Goal: Task Accomplishment & Management: Use online tool/utility

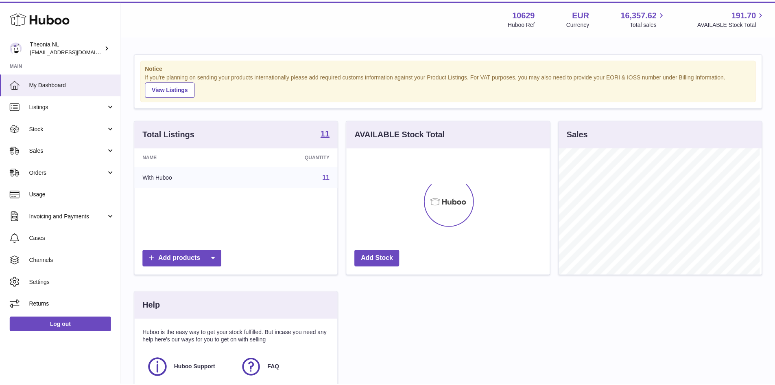
scroll to position [127, 205]
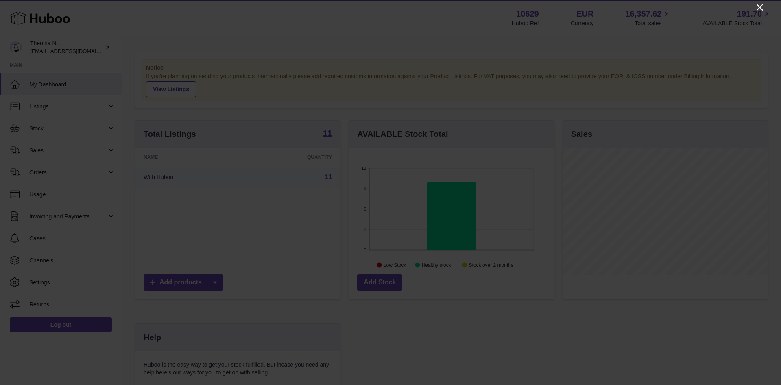
click at [758, 8] on icon "Close" at bounding box center [760, 7] width 10 height 10
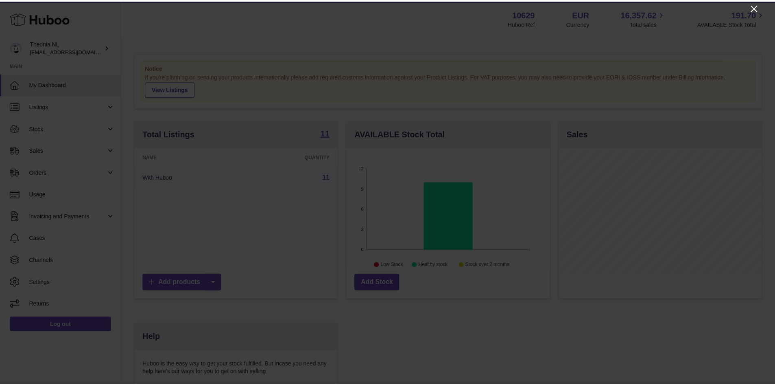
scroll to position [406756, 406680]
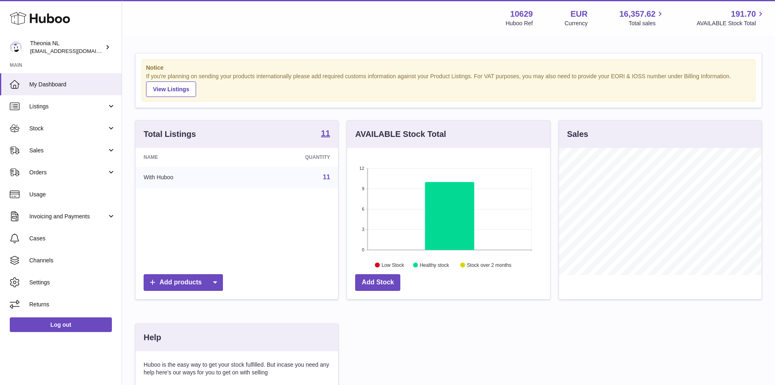
click at [328, 177] on link "11" at bounding box center [326, 176] width 7 height 7
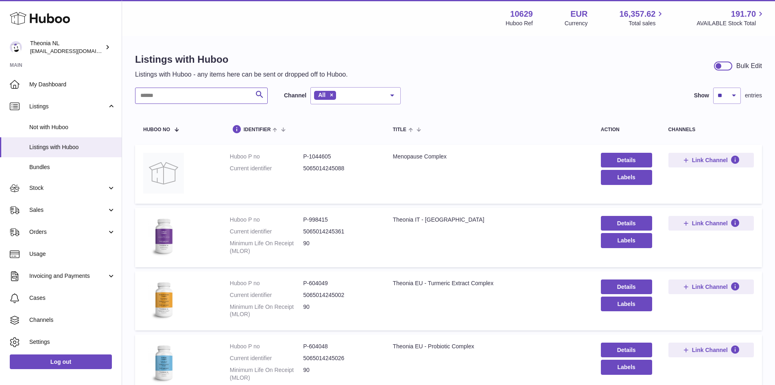
click at [176, 96] on input "text" at bounding box center [201, 95] width 133 height 16
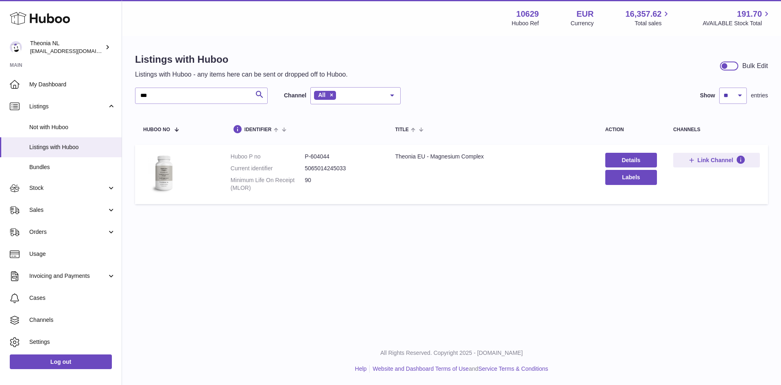
click at [323, 161] on dl "Huboo P no P-604044 Current identifier 5065014245033 Minimum Life On Receipt (M…" at bounding box center [305, 174] width 149 height 43
click at [323, 157] on dd "P-604044" at bounding box center [342, 157] width 74 height 8
copy dd "604044"
drag, startPoint x: 166, startPoint y: 96, endPoint x: 141, endPoint y: 96, distance: 25.2
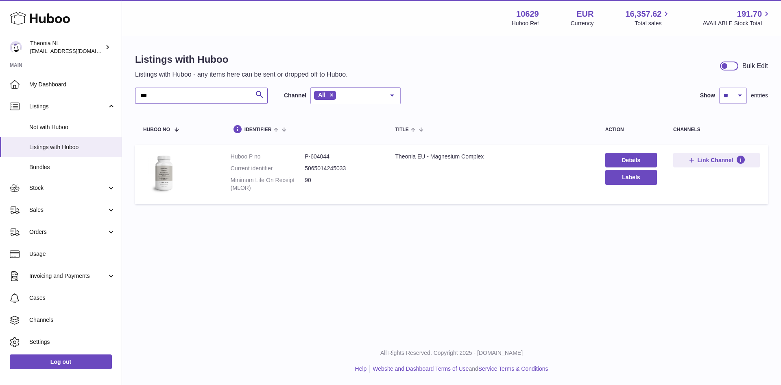
click at [141, 96] on input "***" at bounding box center [201, 95] width 133 height 16
click at [325, 157] on dd "P-604048" at bounding box center [342, 157] width 74 height 8
copy dd "604048"
drag, startPoint x: 176, startPoint y: 97, endPoint x: 142, endPoint y: 92, distance: 34.9
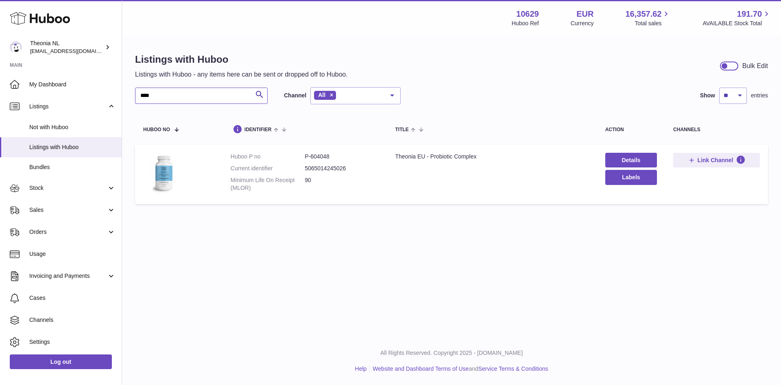
click at [142, 92] on input "****" at bounding box center [201, 95] width 133 height 16
click at [325, 157] on dd "P-604046" at bounding box center [342, 157] width 74 height 8
copy dd "604046"
drag, startPoint x: 163, startPoint y: 97, endPoint x: 121, endPoint y: 98, distance: 41.9
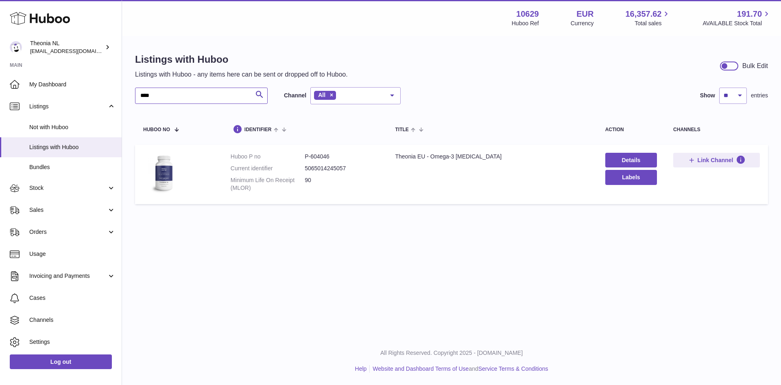
click at [121, 98] on div "Huboo Theonia NL internalAdmin-10629@internal.huboo.com Main My Dashboard Listi…" at bounding box center [390, 192] width 781 height 385
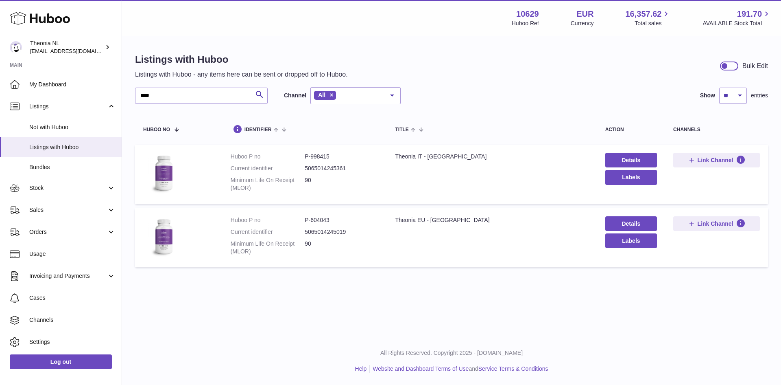
click at [321, 156] on dd "P-998415" at bounding box center [342, 157] width 74 height 8
copy dd "998415"
drag, startPoint x: 160, startPoint y: 93, endPoint x: 134, endPoint y: 98, distance: 27.0
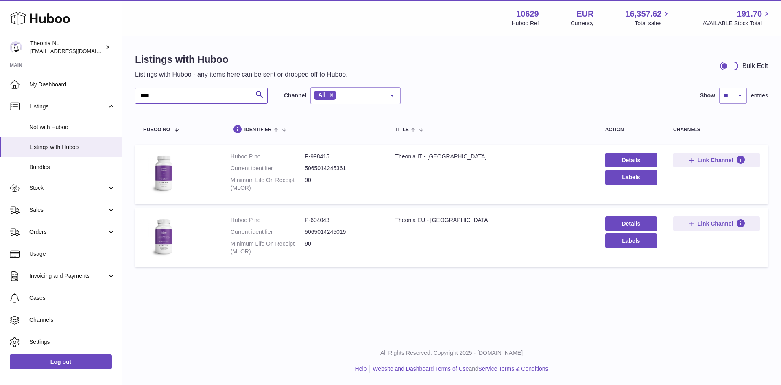
click at [134, 98] on div "Listings with Huboo Listings with Huboo - any items here can be sent or dropped…" at bounding box center [451, 162] width 659 height 251
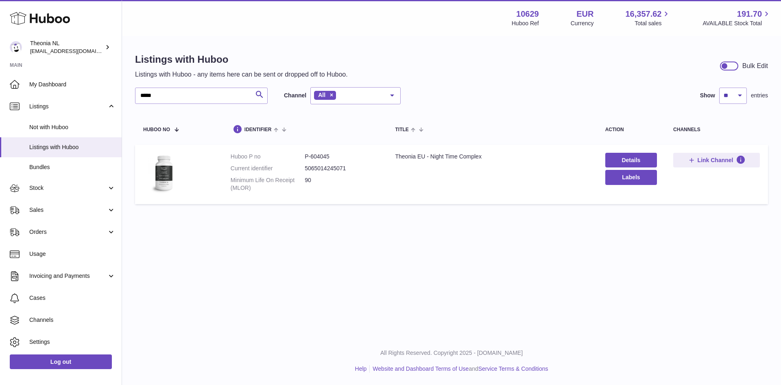
click at [323, 158] on dd "P-604045" at bounding box center [342, 157] width 74 height 8
click at [322, 158] on dd "P-604045" at bounding box center [342, 157] width 74 height 8
copy dd "604045"
drag, startPoint x: 177, startPoint y: 92, endPoint x: 135, endPoint y: 92, distance: 41.9
click at [135, 92] on div "Listings with Huboo Listings with Huboo - any items here can be sent or dropped…" at bounding box center [451, 131] width 659 height 188
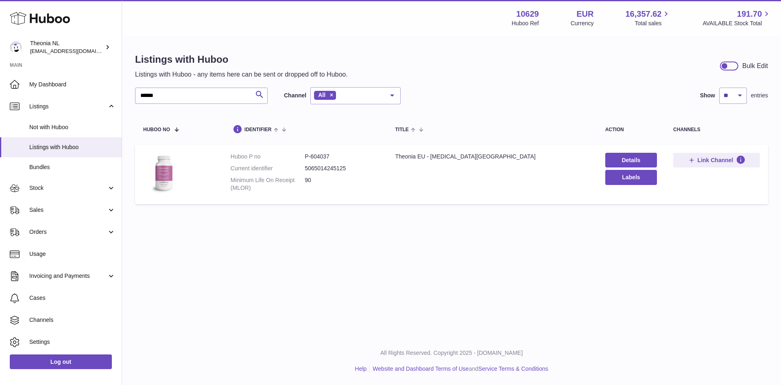
click at [317, 161] on dl "Huboo P no P-604037 Current identifier 5065014245125 Minimum Life On Receipt (M…" at bounding box center [305, 174] width 149 height 43
click at [318, 159] on dd "P-604037" at bounding box center [342, 157] width 74 height 8
copy dd "604037"
drag, startPoint x: 166, startPoint y: 96, endPoint x: 132, endPoint y: 104, distance: 35.0
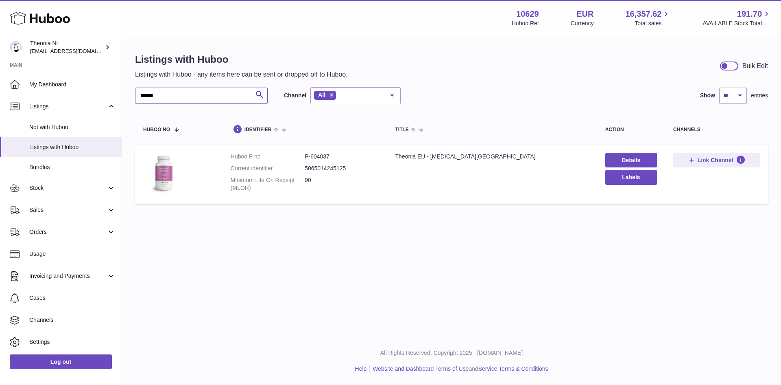
click at [132, 104] on div "Listings with Huboo Listings with Huboo - any items here can be sent or dropped…" at bounding box center [451, 131] width 659 height 188
click at [321, 157] on dd "P-604036" at bounding box center [342, 157] width 74 height 8
copy dd "604036"
drag, startPoint x: 153, startPoint y: 94, endPoint x: 134, endPoint y: 99, distance: 20.2
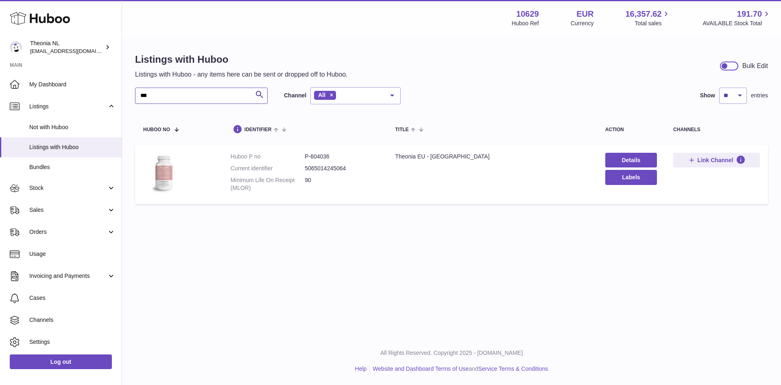
click at [134, 99] on div "Listings with Huboo Listings with Huboo - any items here can be sent or dropped…" at bounding box center [451, 131] width 659 height 188
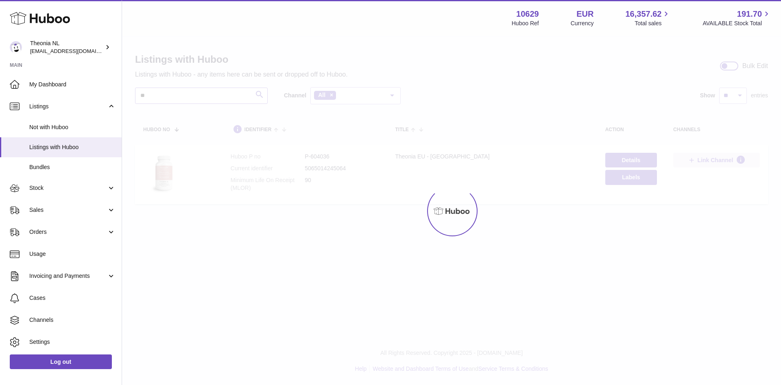
type input "**"
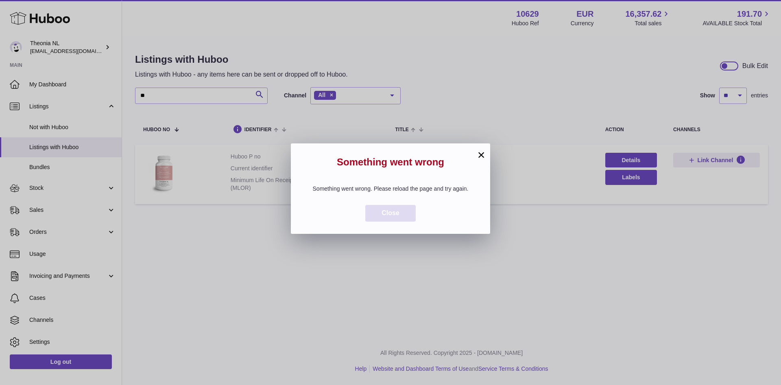
click at [392, 216] on span "Close" at bounding box center [391, 212] width 18 height 7
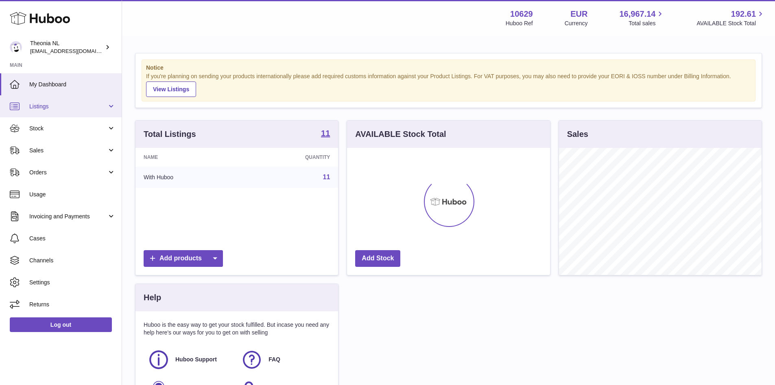
scroll to position [127, 203]
click at [327, 177] on link "11" at bounding box center [326, 176] width 7 height 7
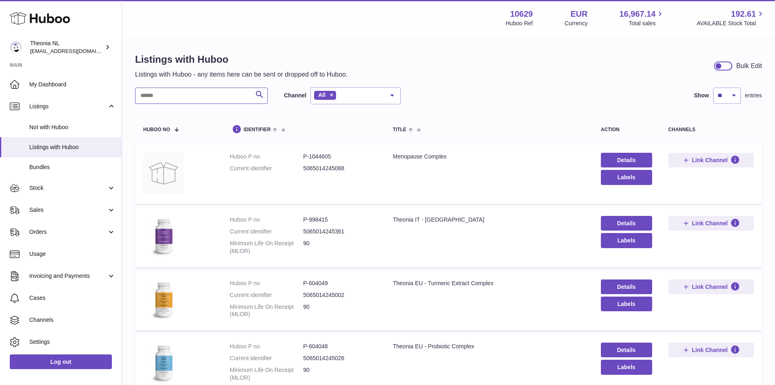
click at [193, 99] on input "text" at bounding box center [201, 95] width 133 height 16
drag, startPoint x: 308, startPoint y: 281, endPoint x: 329, endPoint y: 280, distance: 20.4
click at [329, 280] on dd "P-604049" at bounding box center [339, 283] width 73 height 8
copy dd "604049"
drag, startPoint x: 172, startPoint y: 96, endPoint x: 161, endPoint y: 96, distance: 10.6
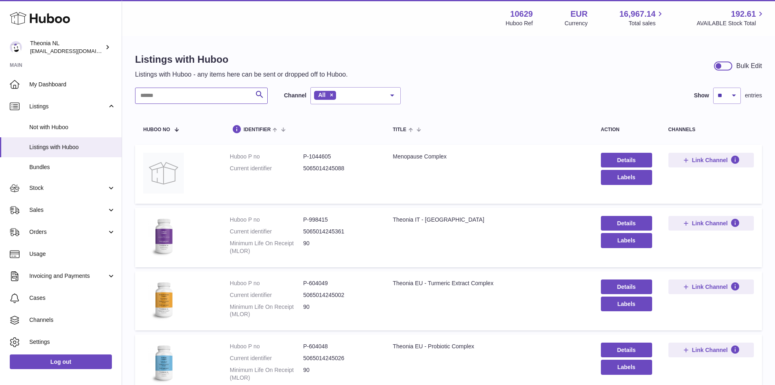
click at [161, 96] on input "text" at bounding box center [201, 95] width 133 height 16
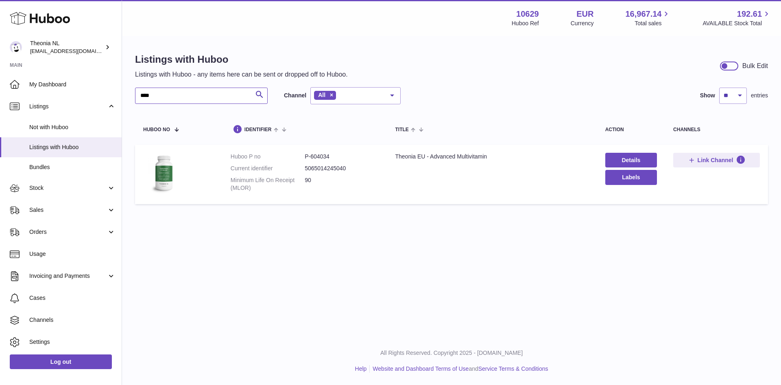
type input "****"
click at [321, 157] on dd "P-604034" at bounding box center [342, 157] width 74 height 8
copy dd "604034"
